Goal: Navigation & Orientation: Find specific page/section

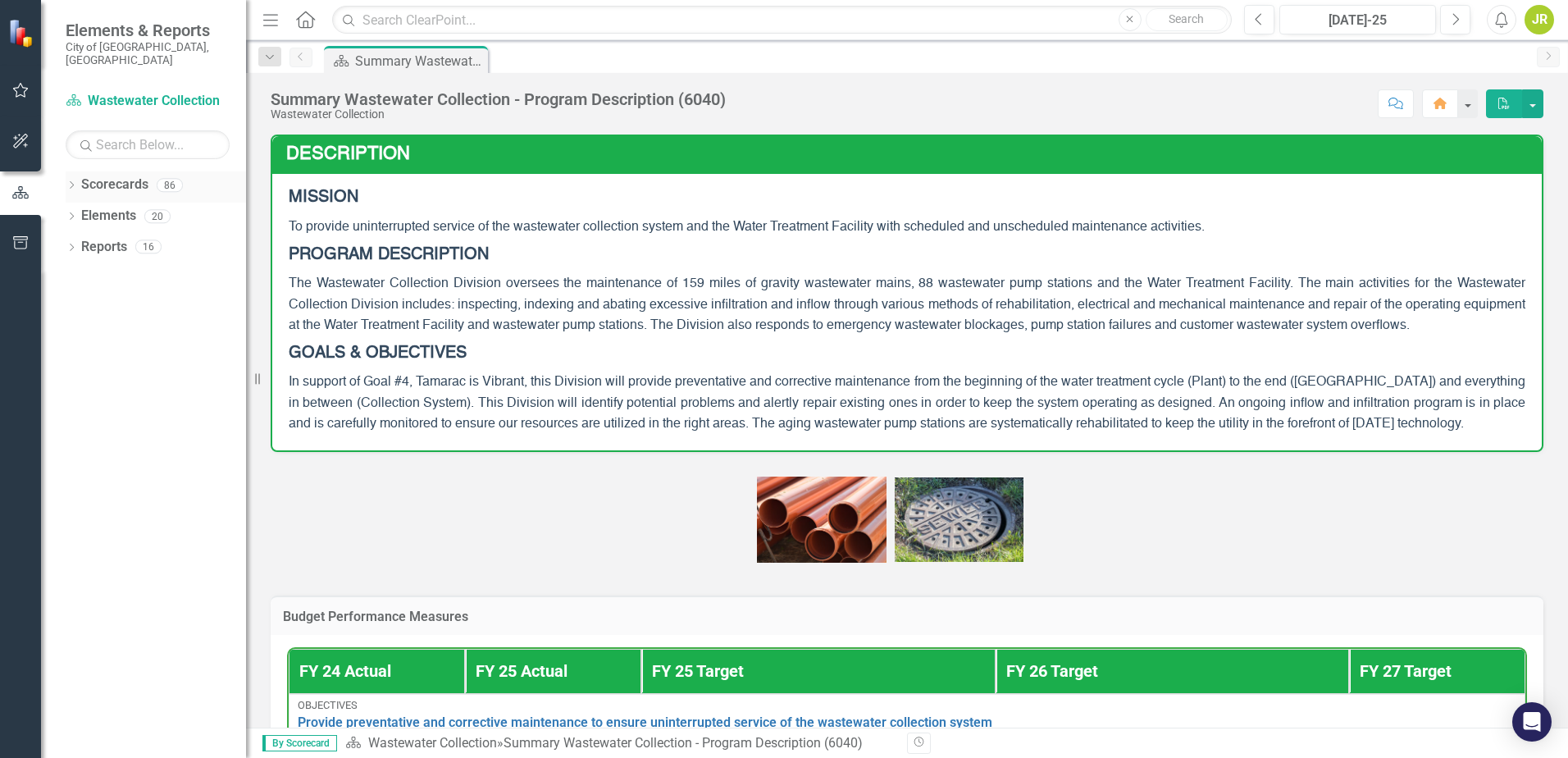
click at [73, 182] on icon at bounding box center [72, 185] width 4 height 7
click at [78, 211] on icon "Dropdown" at bounding box center [79, 216] width 12 height 10
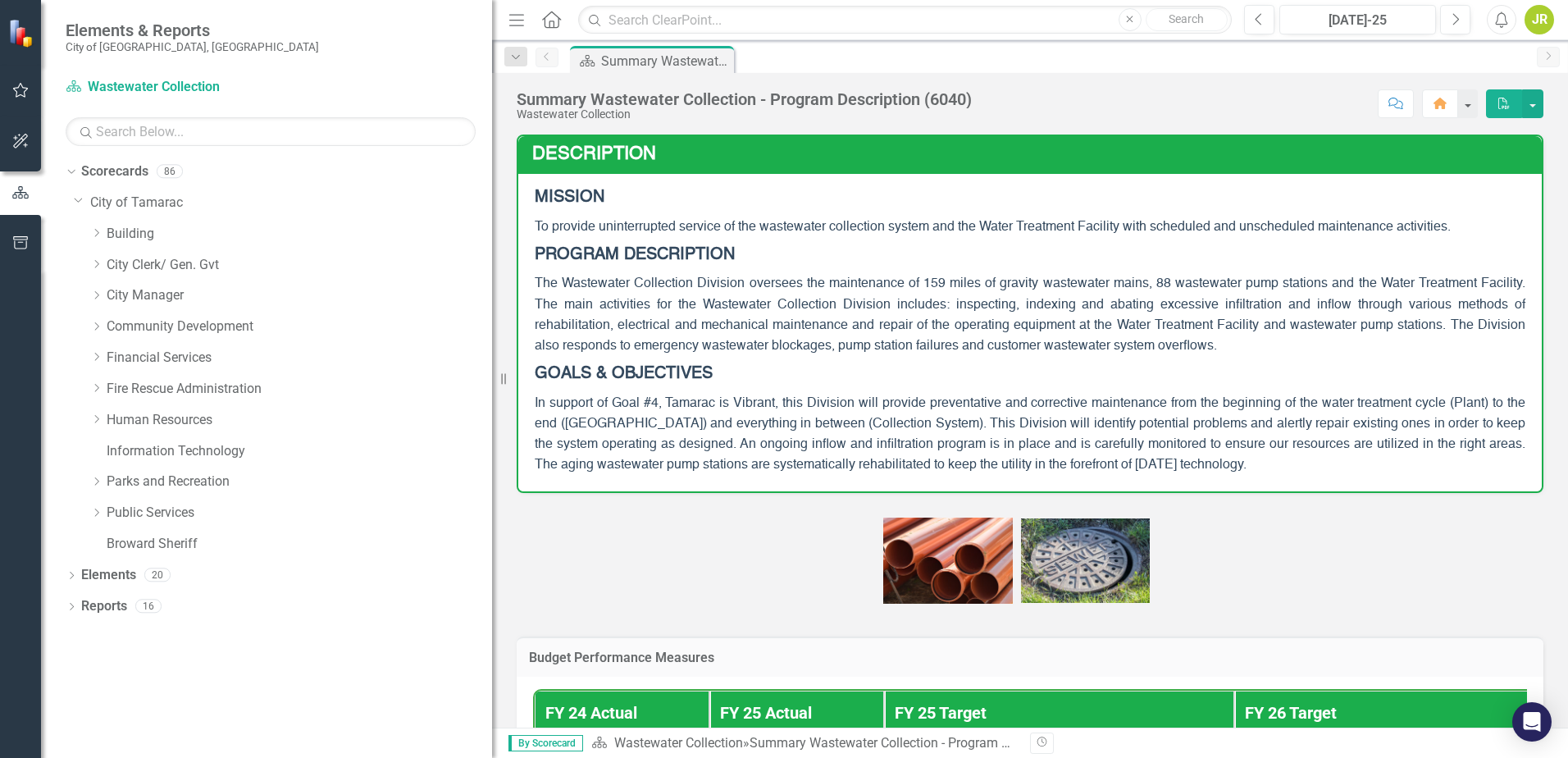
drag, startPoint x: 249, startPoint y: 237, endPoint x: 574, endPoint y: 271, distance: 326.8
click at [606, 260] on div "Elements & Reports City of [GEOGRAPHIC_DATA], [GEOGRAPHIC_DATA] Scorecard Waste…" at bounding box center [784, 379] width 1568 height 758
click at [95, 512] on icon "Dropdown" at bounding box center [95, 512] width 12 height 10
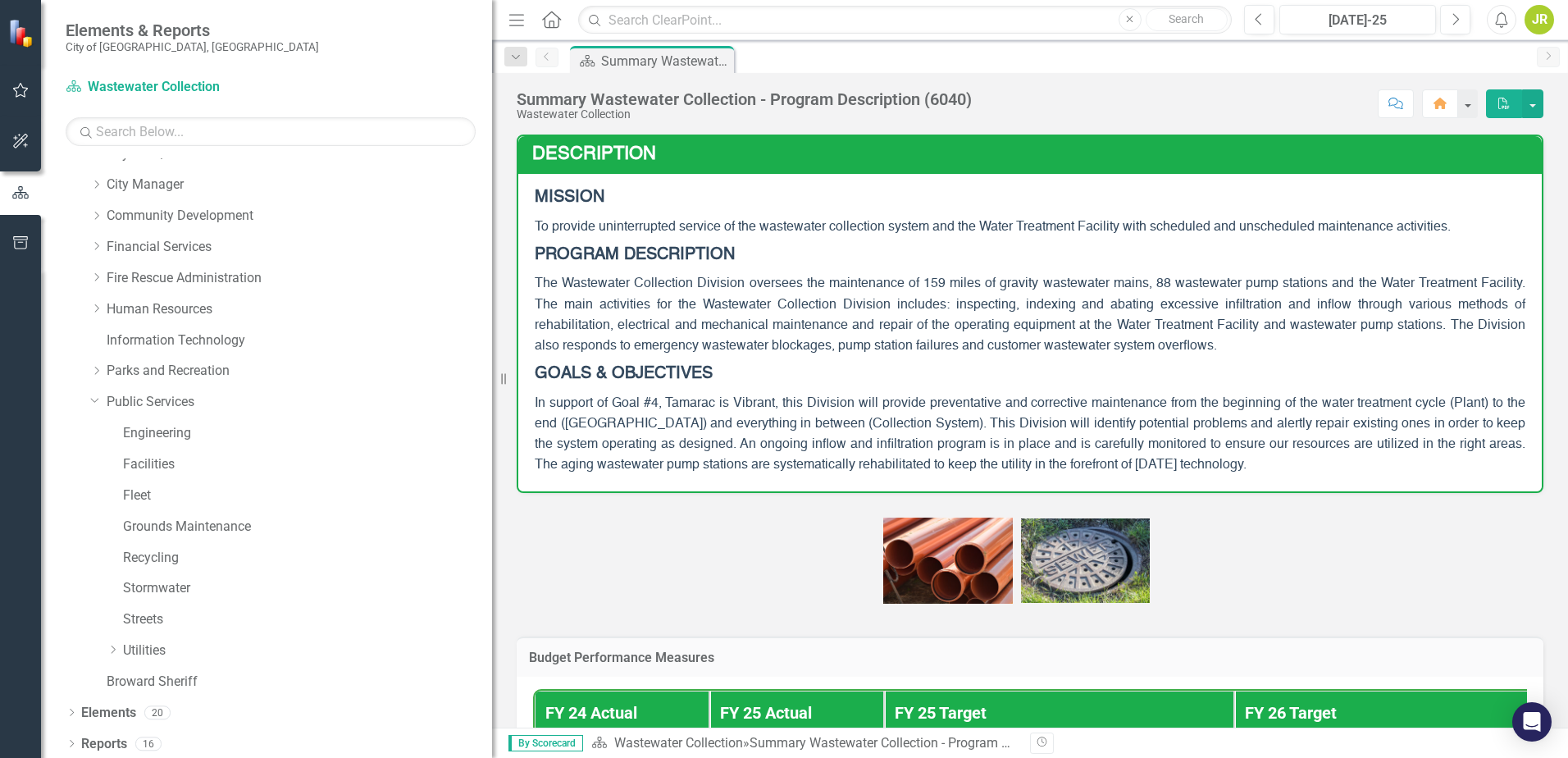
scroll to position [114, 0]
click at [111, 644] on icon "Dropdown" at bounding box center [112, 646] width 12 height 10
click at [128, 680] on icon "Dropdown" at bounding box center [128, 677] width 12 height 10
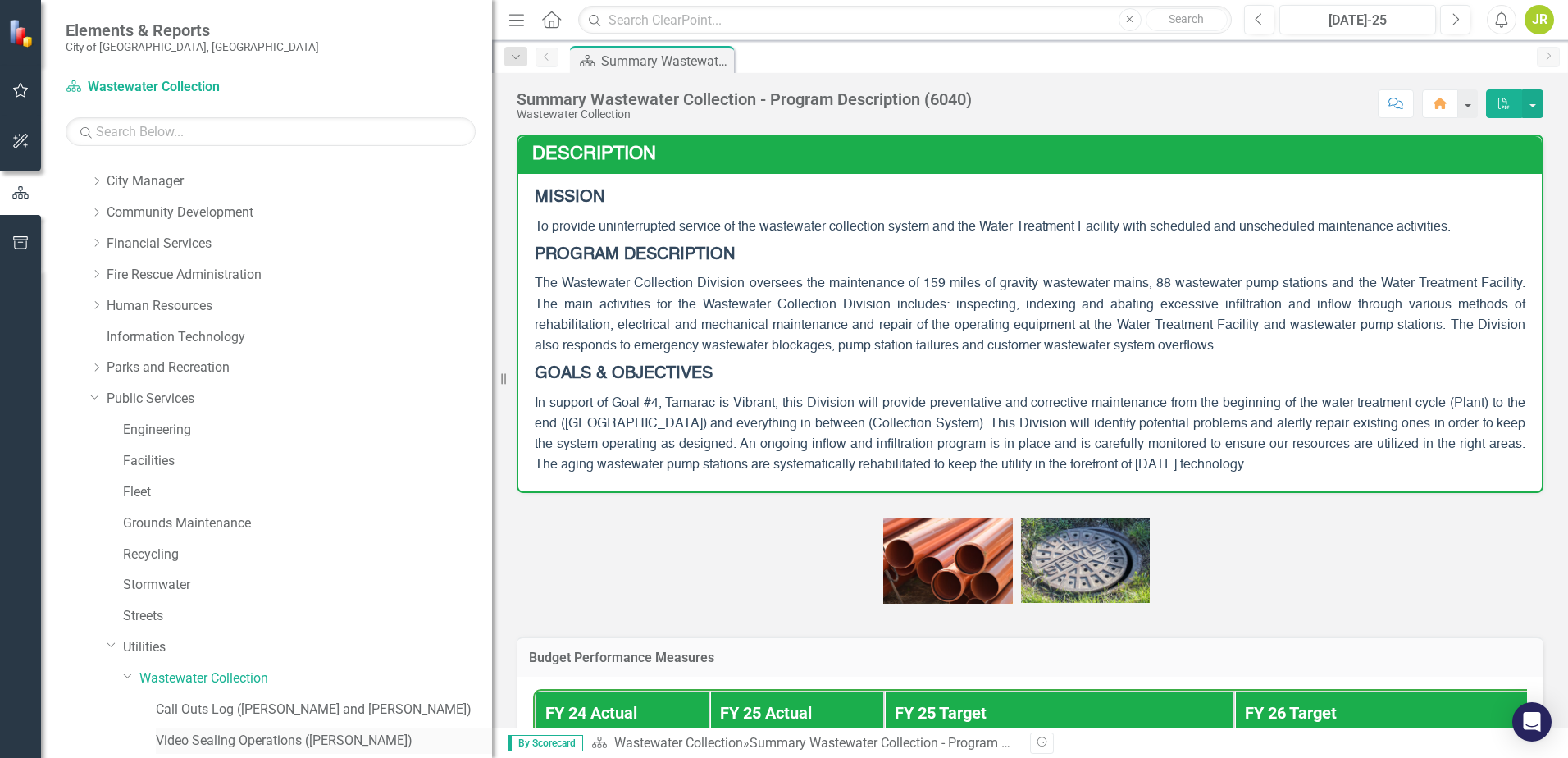
click at [245, 741] on link "Video Sealing Operations ([PERSON_NAME])" at bounding box center [324, 741] width 336 height 19
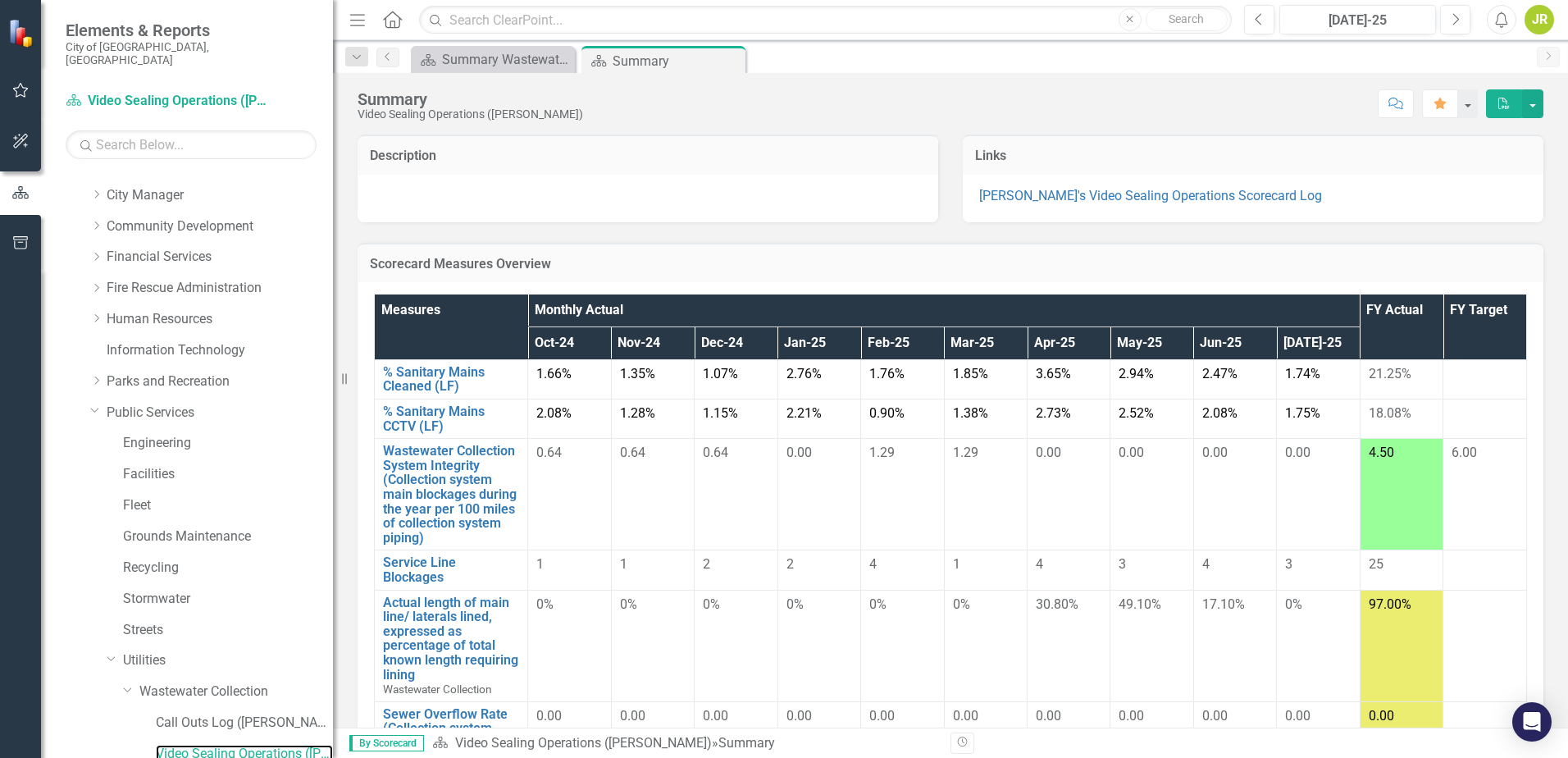
drag, startPoint x: 493, startPoint y: 188, endPoint x: 333, endPoint y: 188, distance: 160.0
click at [333, 188] on div "Resize" at bounding box center [339, 379] width 13 height 758
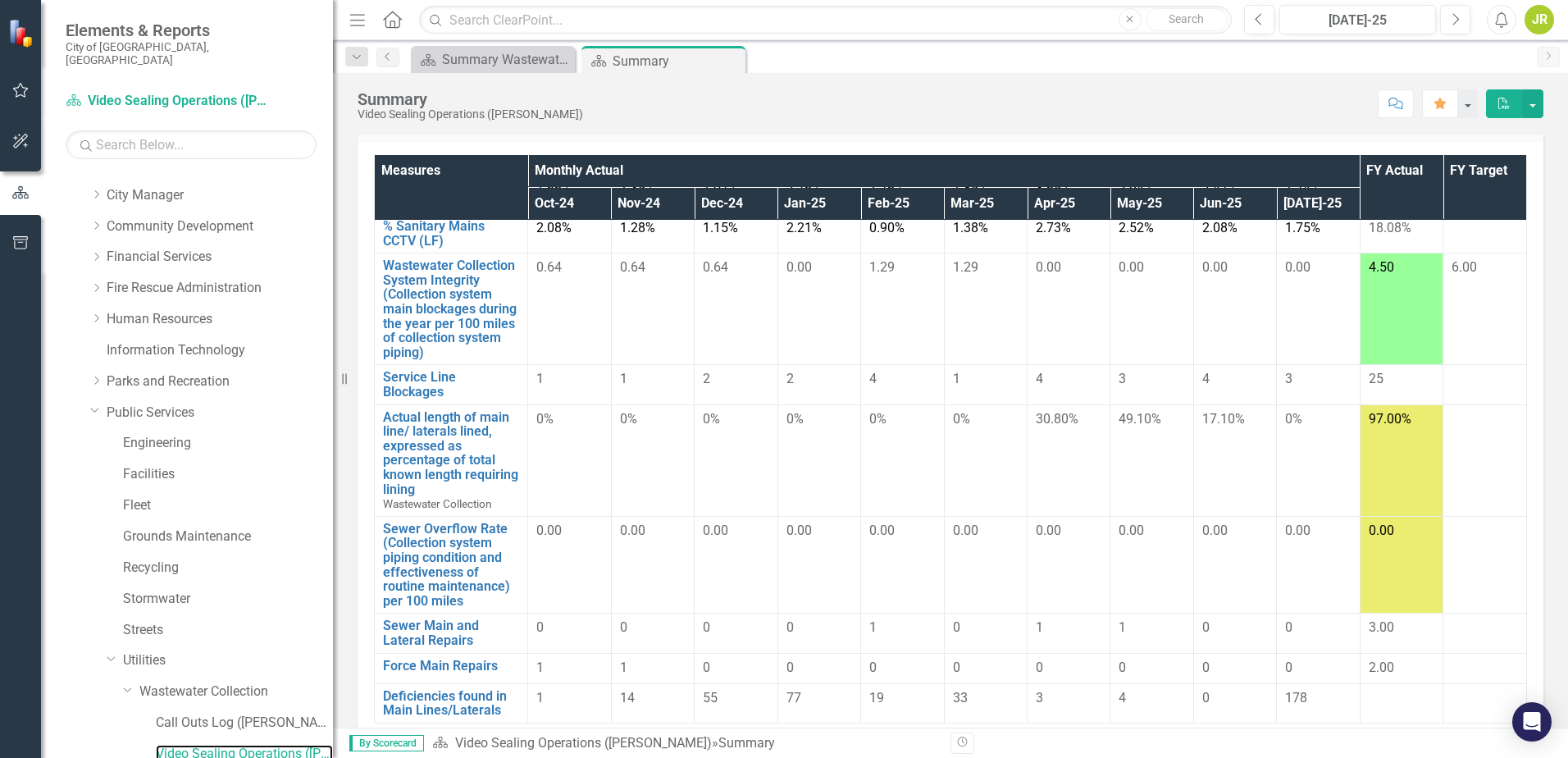
scroll to position [164, 0]
